Goal: Task Accomplishment & Management: Manage account settings

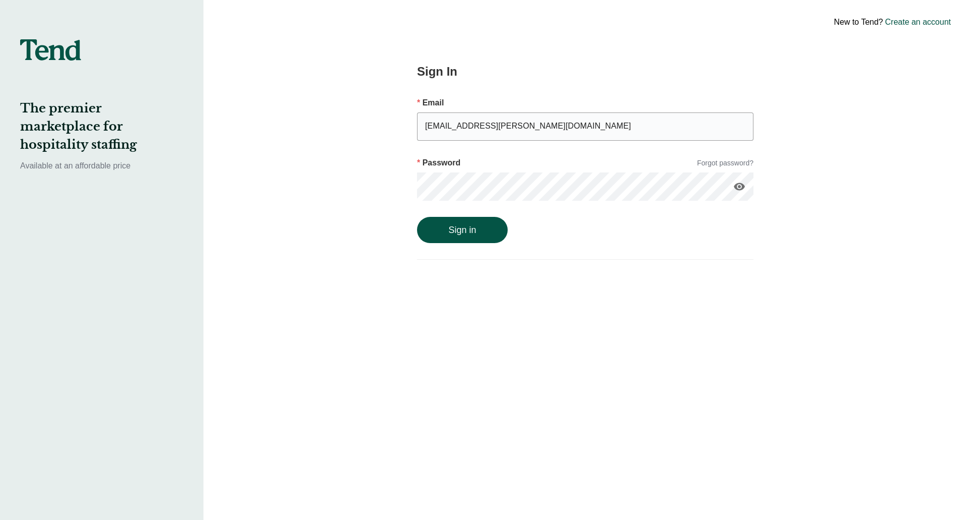
click at [736, 162] on link "Forgot password?" at bounding box center [725, 163] width 56 height 11
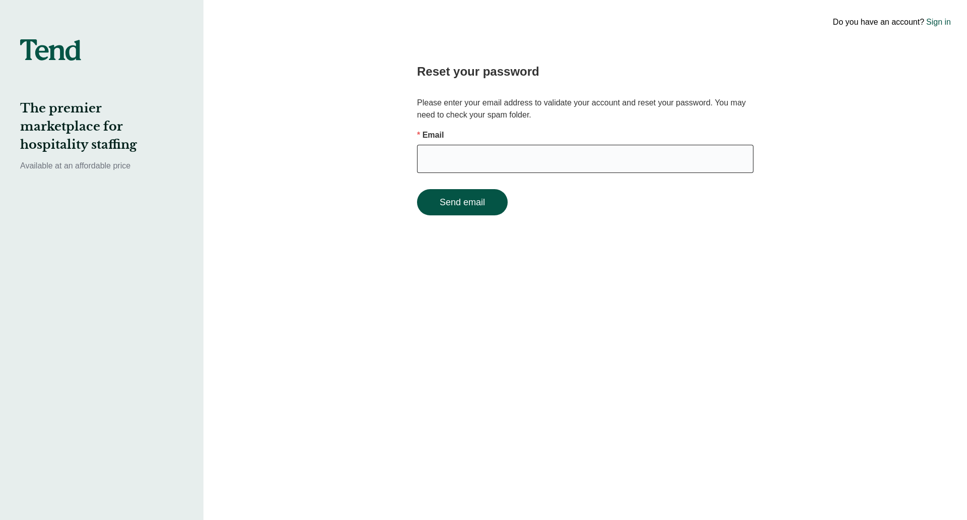
click at [554, 152] on input "email" at bounding box center [585, 159] width 337 height 28
type input "[EMAIL_ADDRESS][PERSON_NAME][DOMAIN_NAME]"
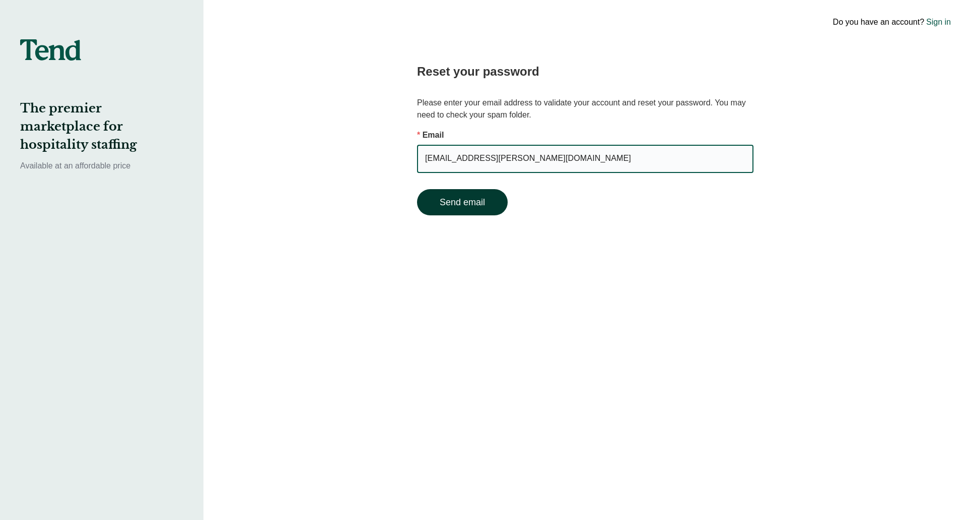
click at [490, 212] on button "Send email" at bounding box center [462, 202] width 91 height 26
click at [491, 208] on form "Email [EMAIL_ADDRESS][PERSON_NAME][DOMAIN_NAME] Send email" at bounding box center [585, 172] width 337 height 86
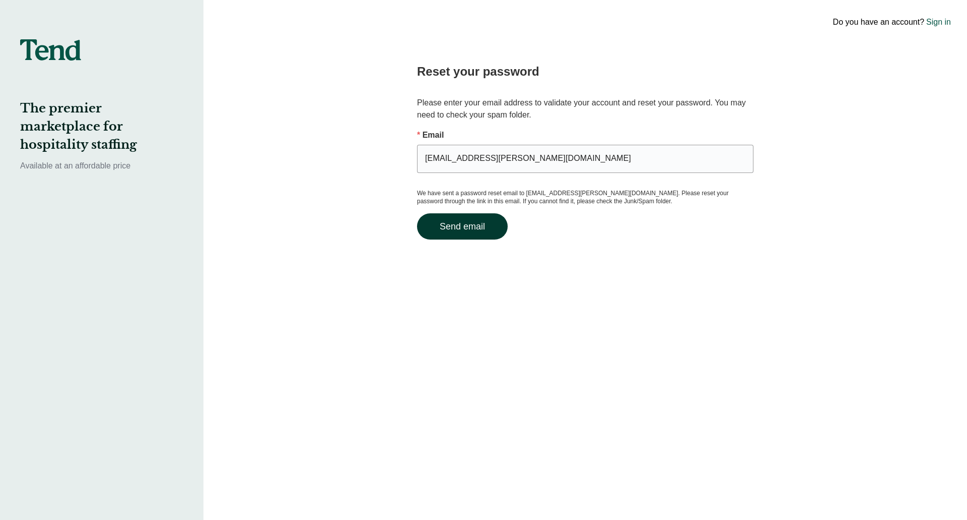
click at [459, 225] on button "Send email" at bounding box center [462, 226] width 91 height 26
click at [520, 157] on input "[EMAIL_ADDRESS][PERSON_NAME][DOMAIN_NAME]" at bounding box center [585, 159] width 337 height 28
